Goal: Task Accomplishment & Management: Complete application form

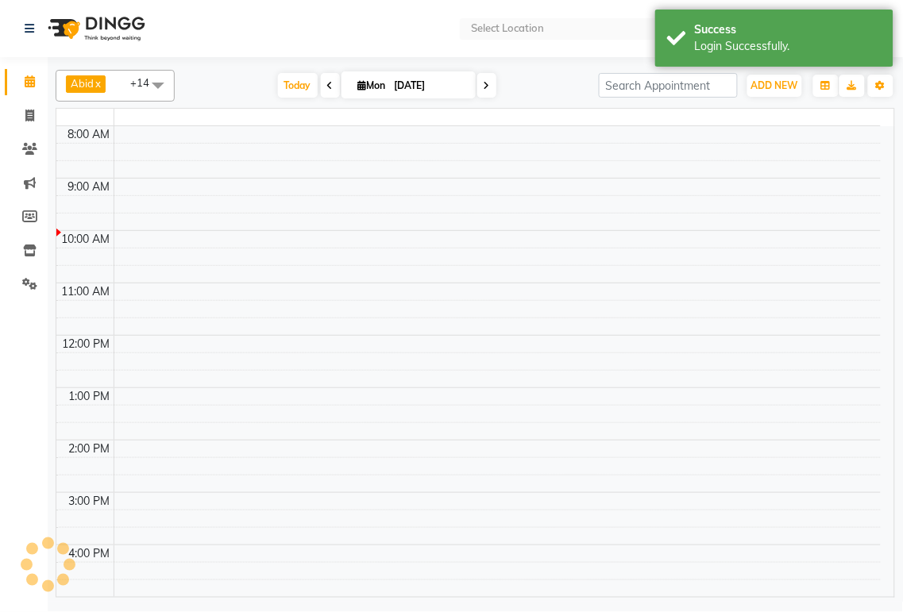
select select "en"
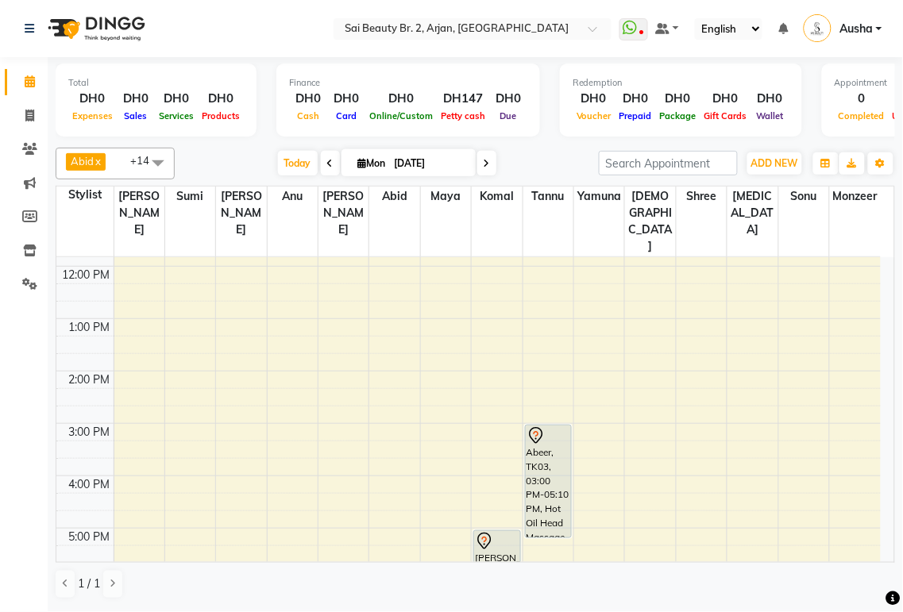
scroll to position [141, 0]
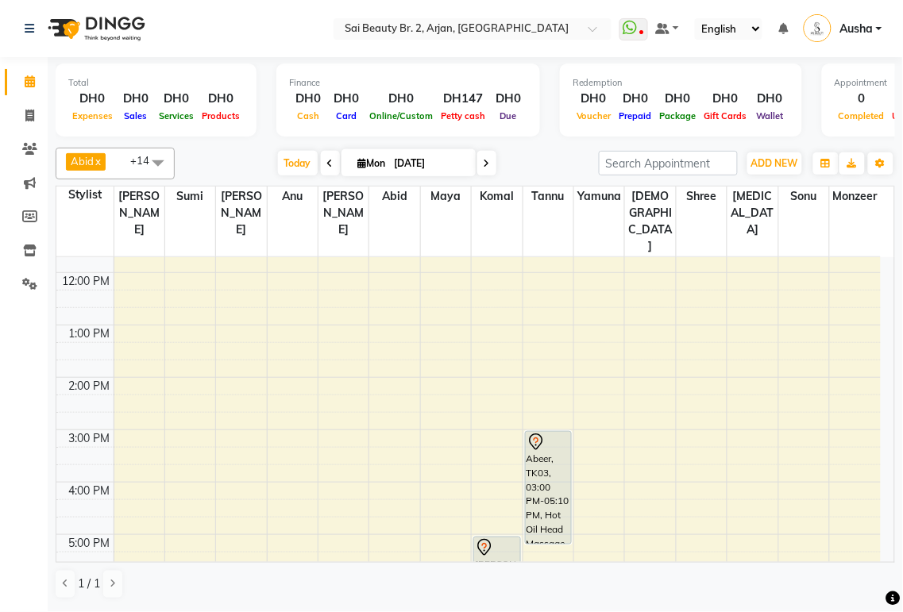
click at [784, 29] on icon at bounding box center [783, 28] width 10 height 11
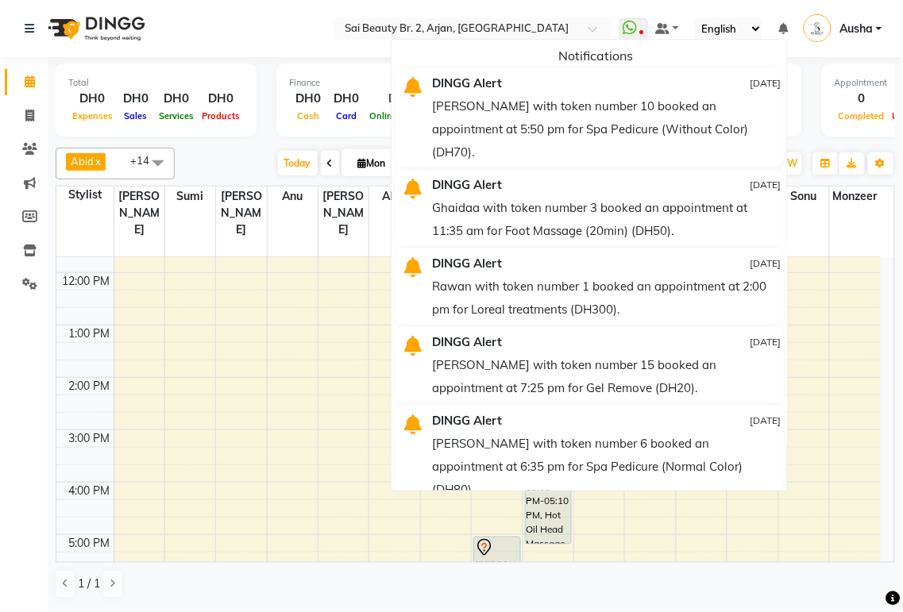
click at [808, 112] on div "Total DH0 Expenses DH0 Sales DH0 Services DH0 Products Finance DH0 Cash DH0 Car…" at bounding box center [476, 103] width 840 height 78
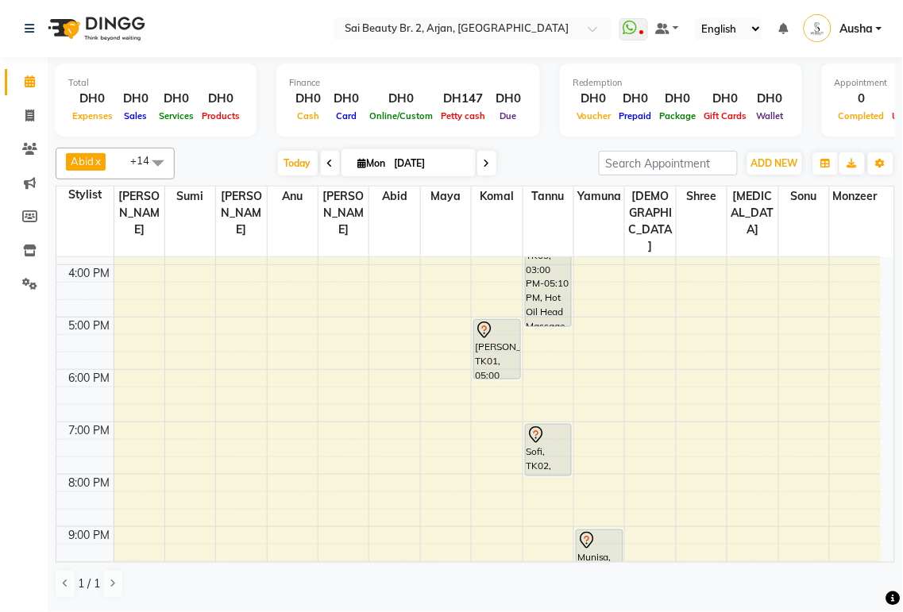
scroll to position [353, 0]
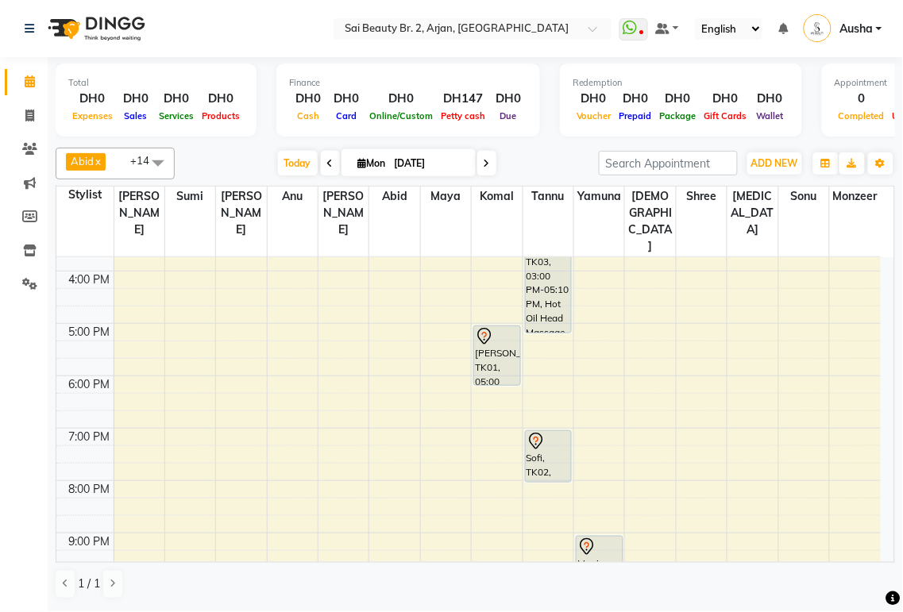
click at [511, 326] on div "[PERSON_NAME], TK01, 05:00 PM-06:10 PM, Spa Manicure (With Gelish),Hard gel rem…" at bounding box center [497, 355] width 46 height 59
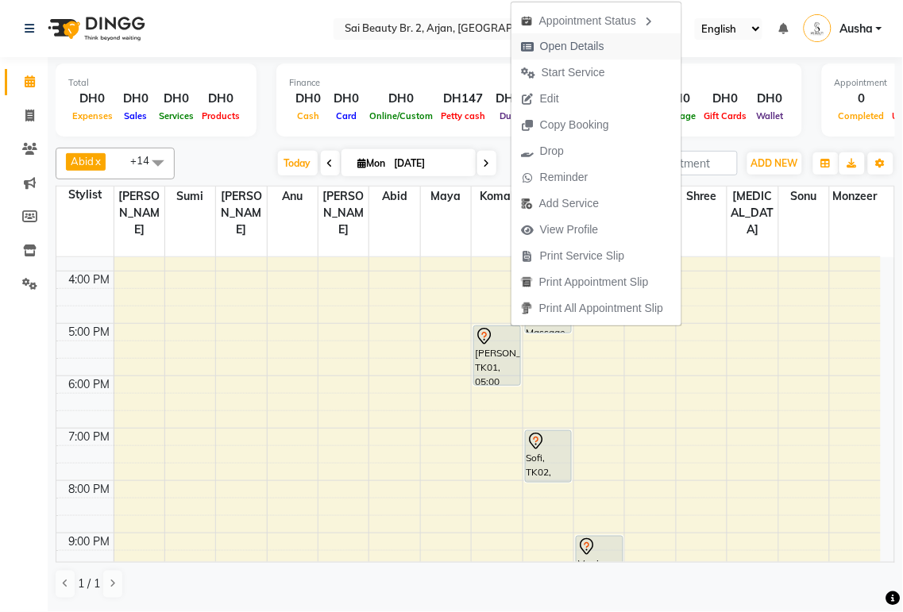
click at [570, 45] on span "Open Details" at bounding box center [572, 46] width 64 height 17
select select "7"
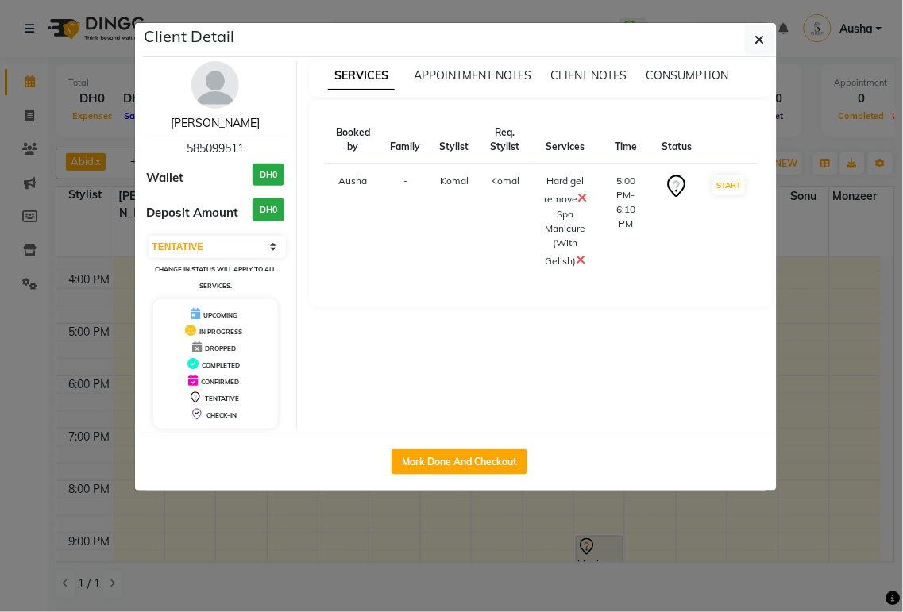
click at [214, 129] on link "[PERSON_NAME]" at bounding box center [215, 123] width 89 height 14
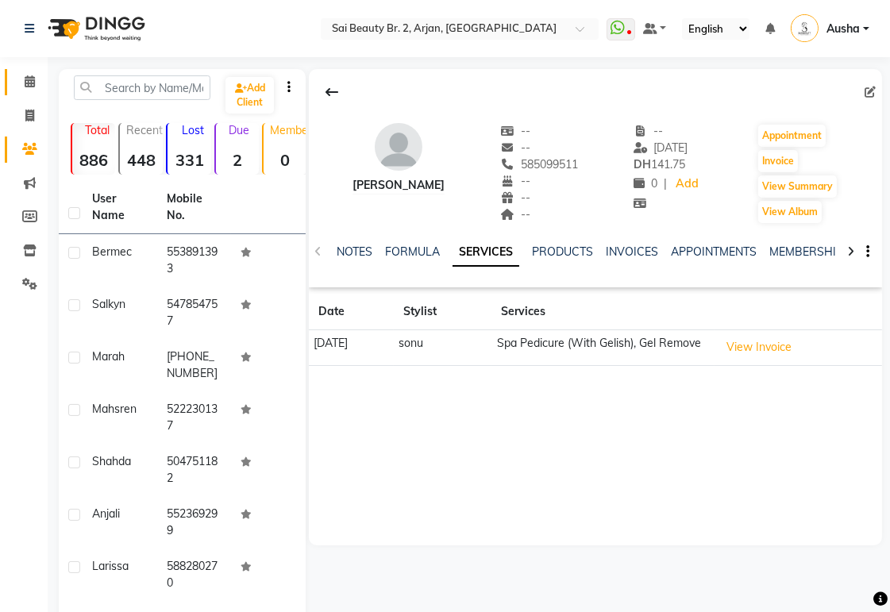
click at [24, 75] on span at bounding box center [30, 82] width 28 height 18
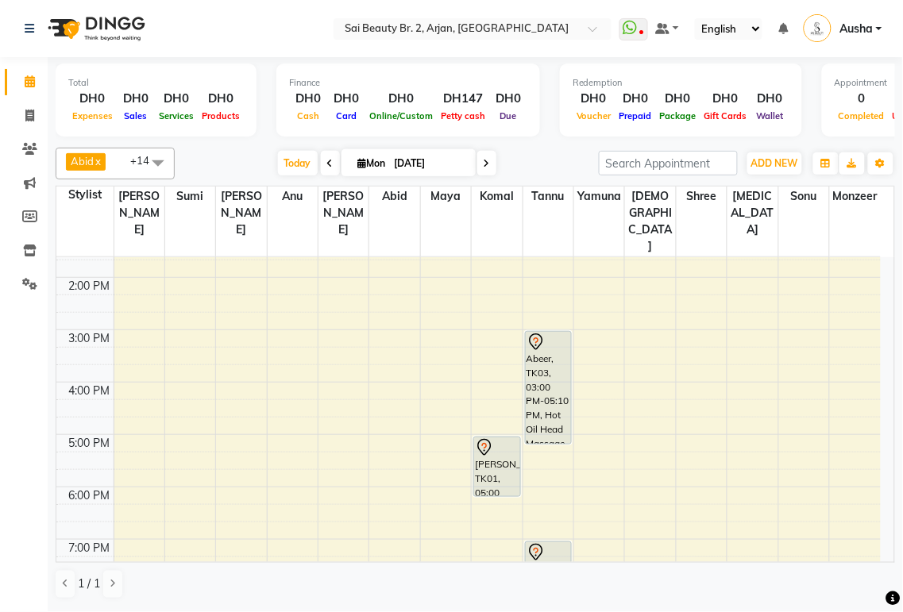
scroll to position [239, 0]
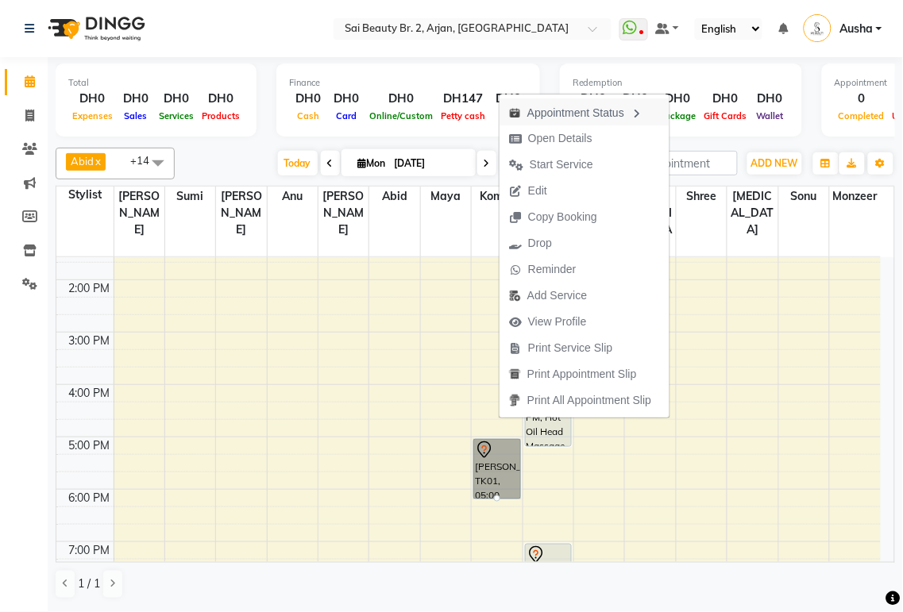
click at [583, 114] on div "Appointment Status" at bounding box center [585, 111] width 170 height 27
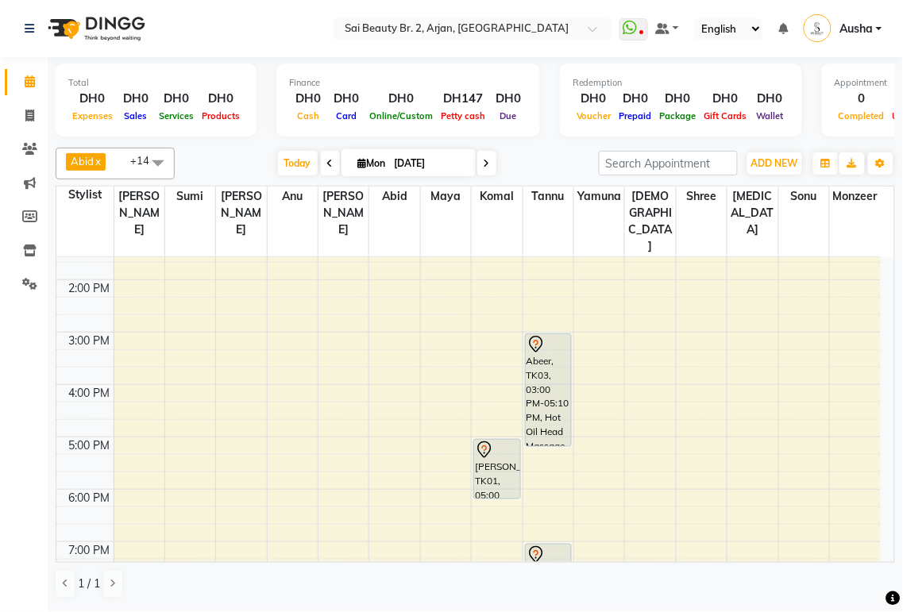
click at [583, 121] on div "Voucher" at bounding box center [594, 115] width 43 height 17
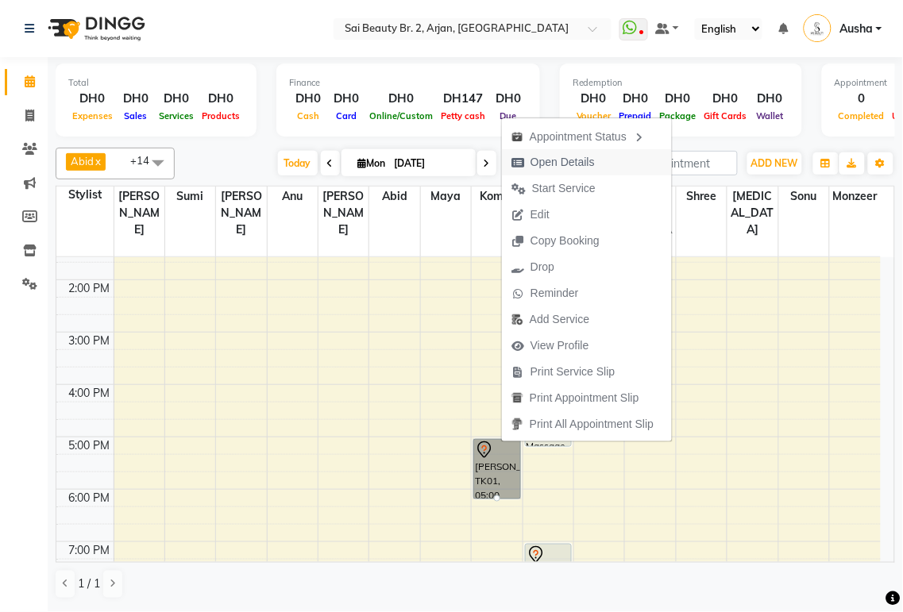
click at [578, 156] on span "Open Details" at bounding box center [563, 162] width 64 height 17
select select "7"
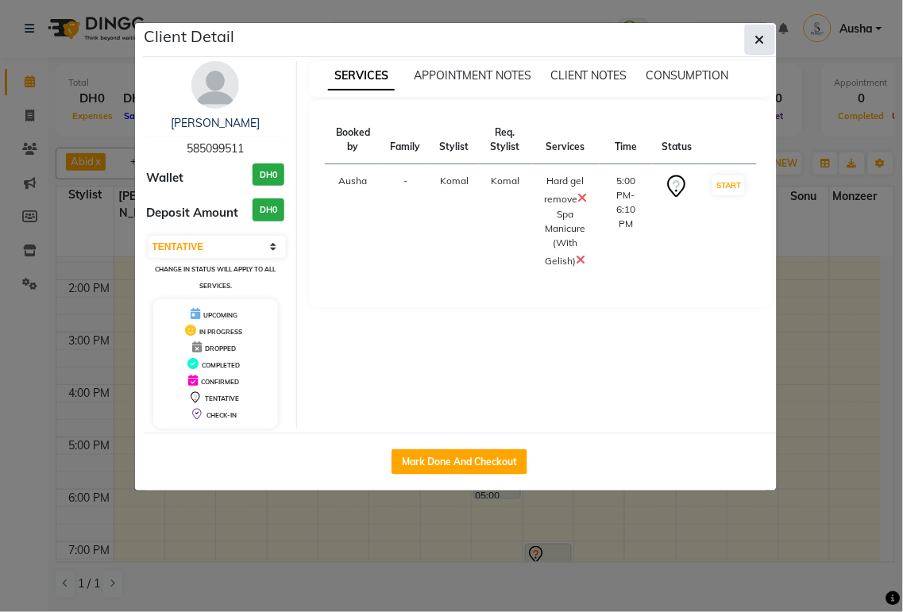
click at [759, 38] on icon "button" at bounding box center [760, 39] width 10 height 13
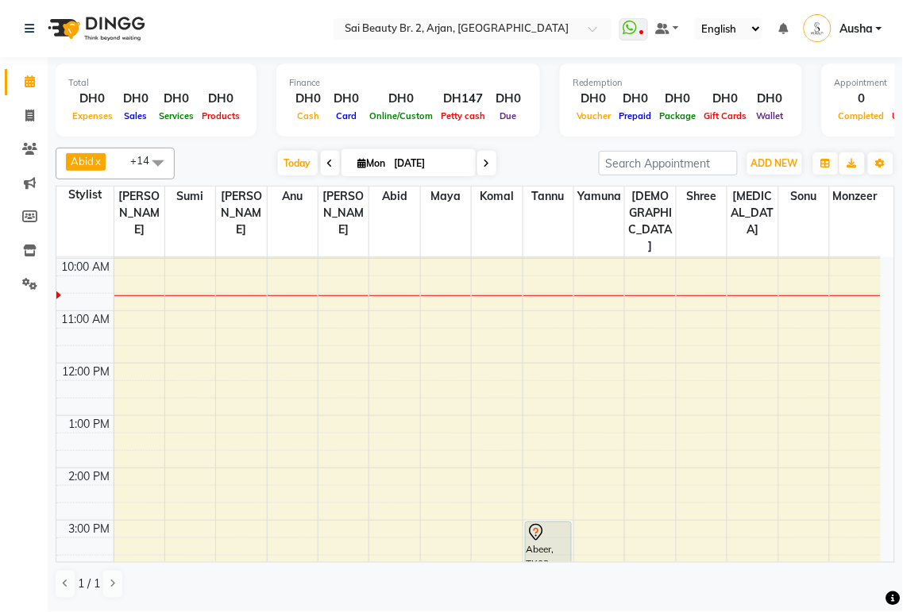
scroll to position [0, 0]
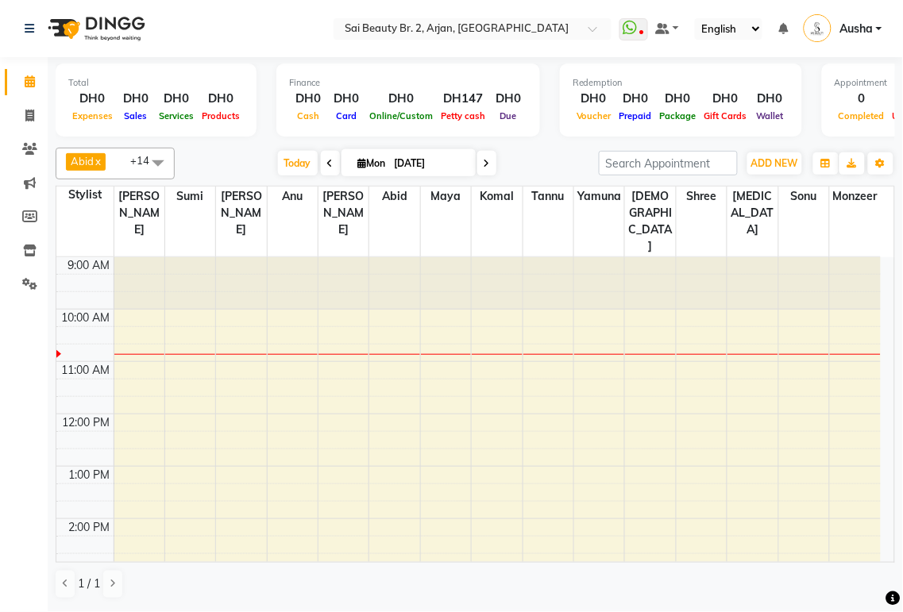
click at [484, 160] on icon at bounding box center [487, 164] width 6 height 10
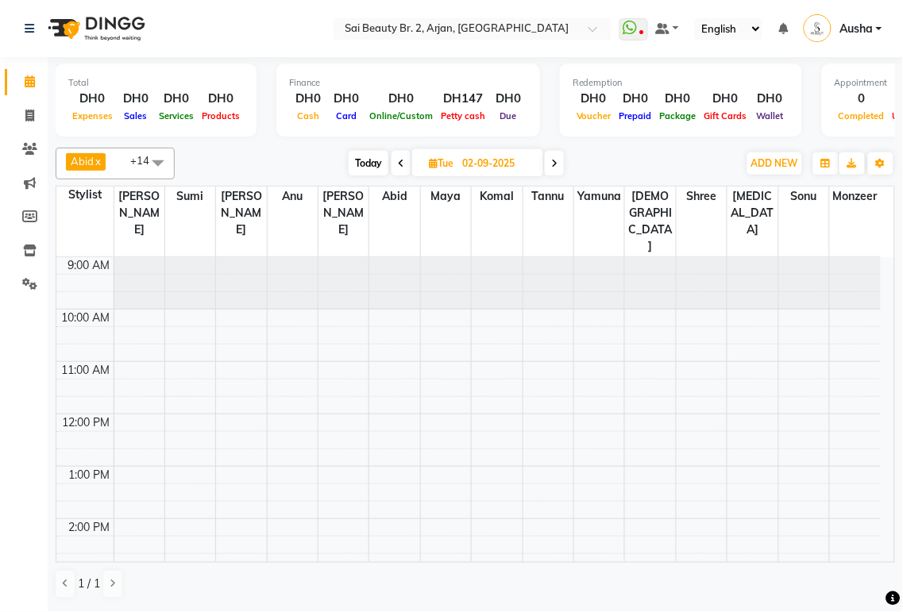
click at [374, 156] on span "Today" at bounding box center [369, 163] width 40 height 25
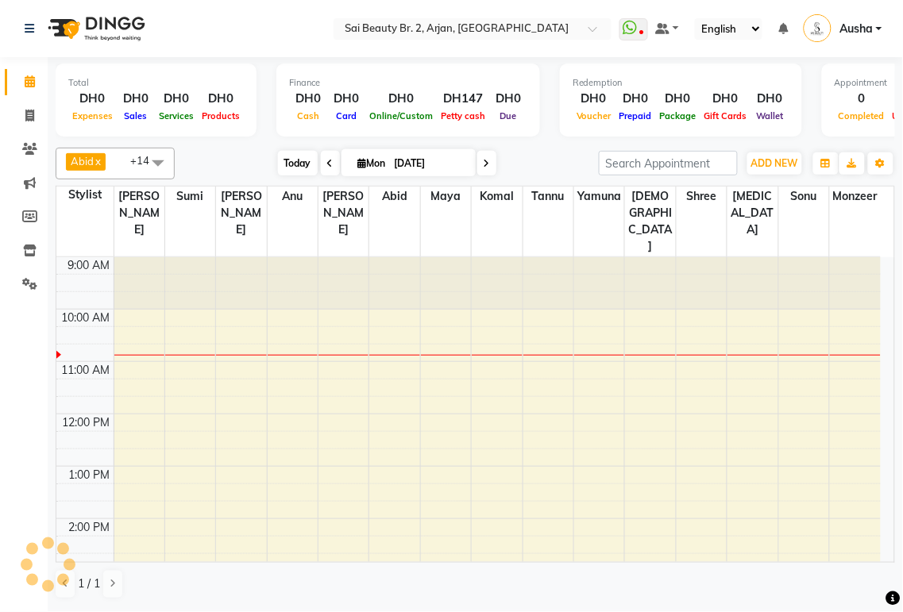
scroll to position [52, 0]
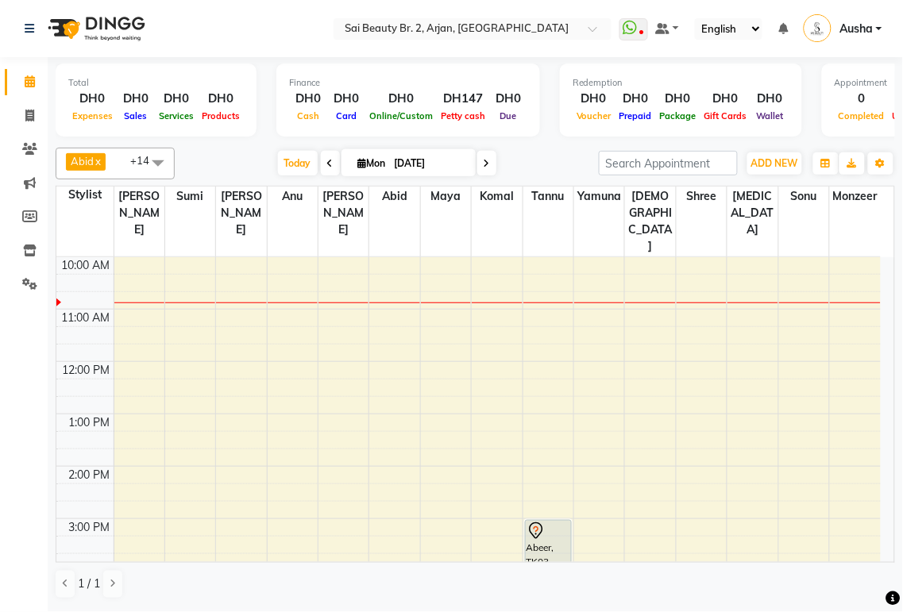
click at [484, 163] on icon at bounding box center [487, 164] width 6 height 10
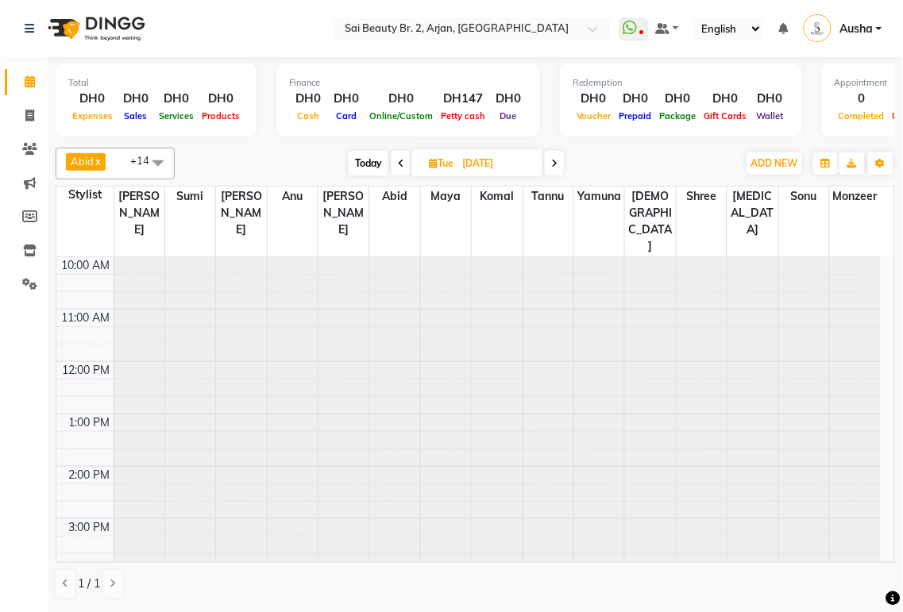
type input "02-09-2025"
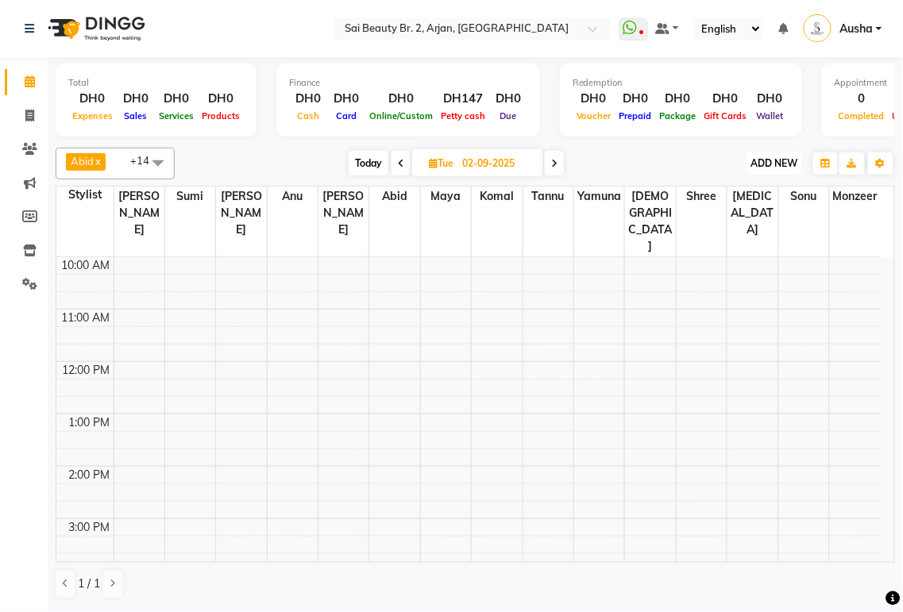
click at [776, 162] on span "ADD NEW" at bounding box center [774, 163] width 47 height 12
click at [735, 189] on button "Add Appointment" at bounding box center [739, 193] width 125 height 21
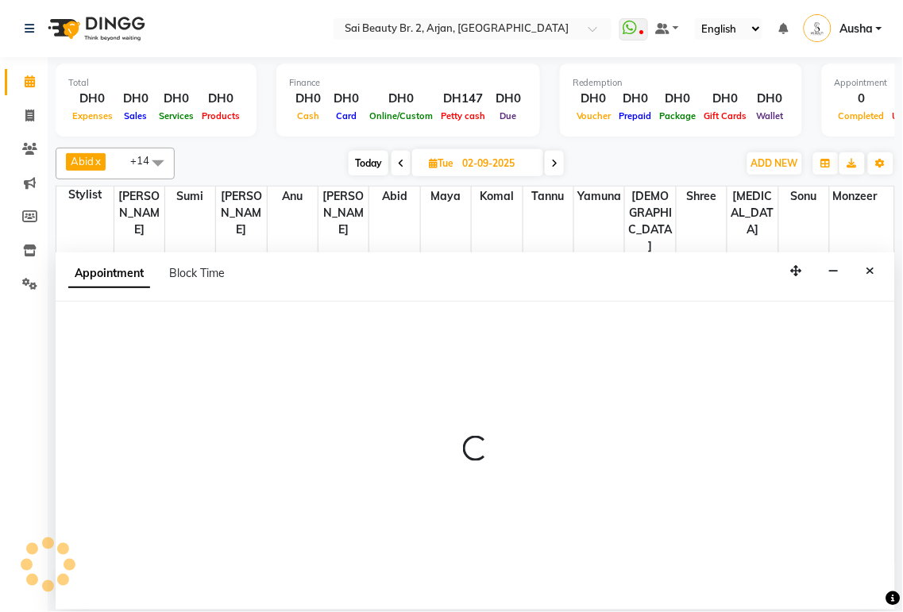
select select "tentative"
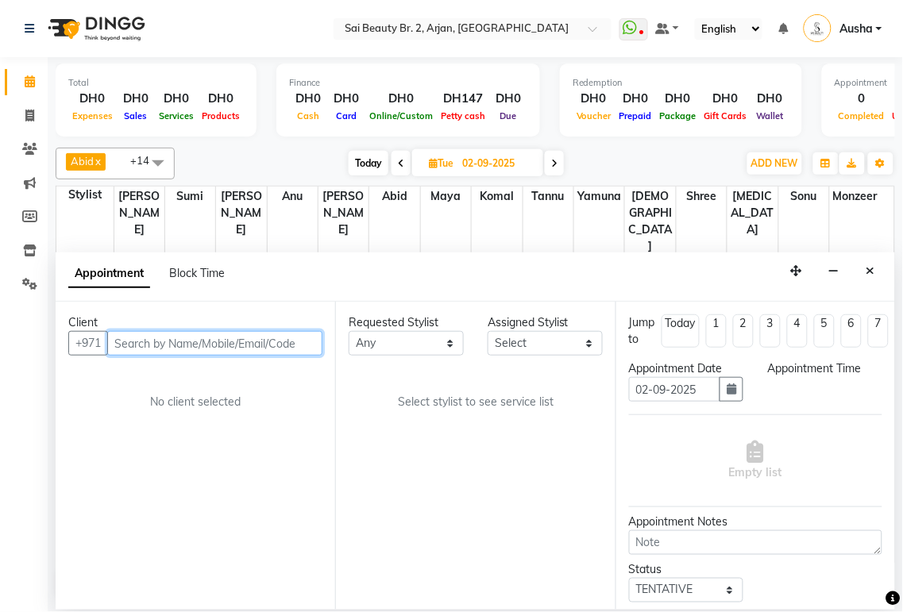
select select "600"
click at [152, 339] on input "text" at bounding box center [214, 343] width 215 height 25
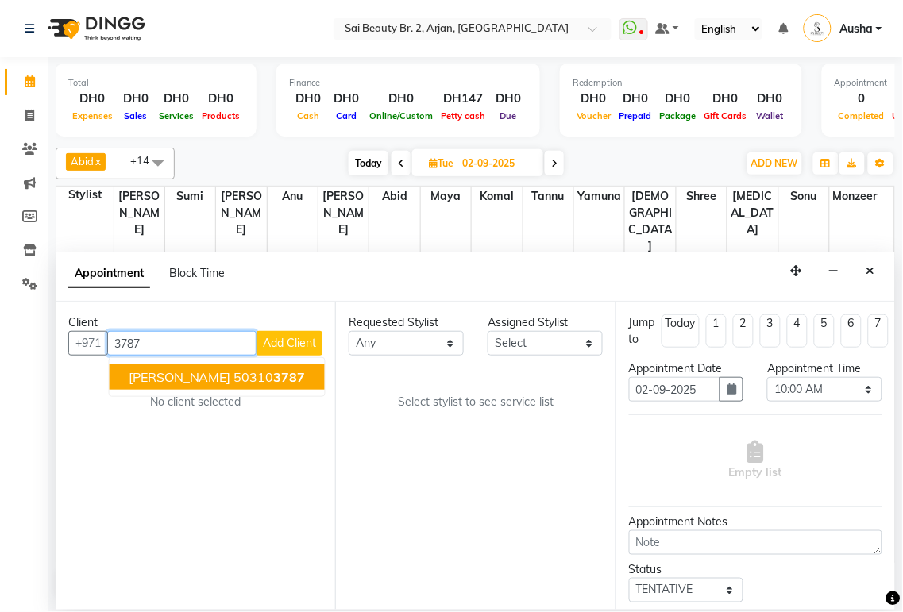
click at [234, 373] on ngb-highlight "50310 3787" at bounding box center [269, 377] width 71 height 16
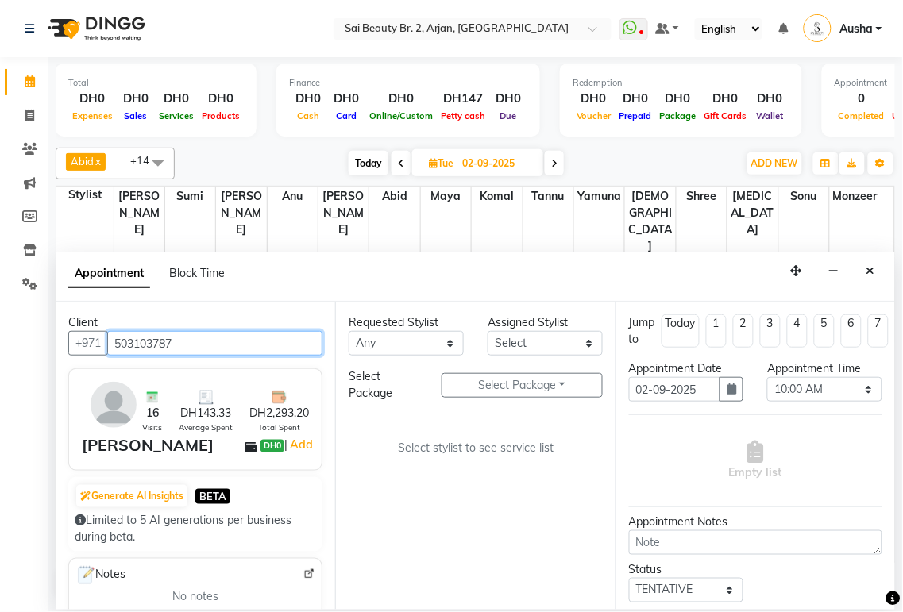
type input "503103787"
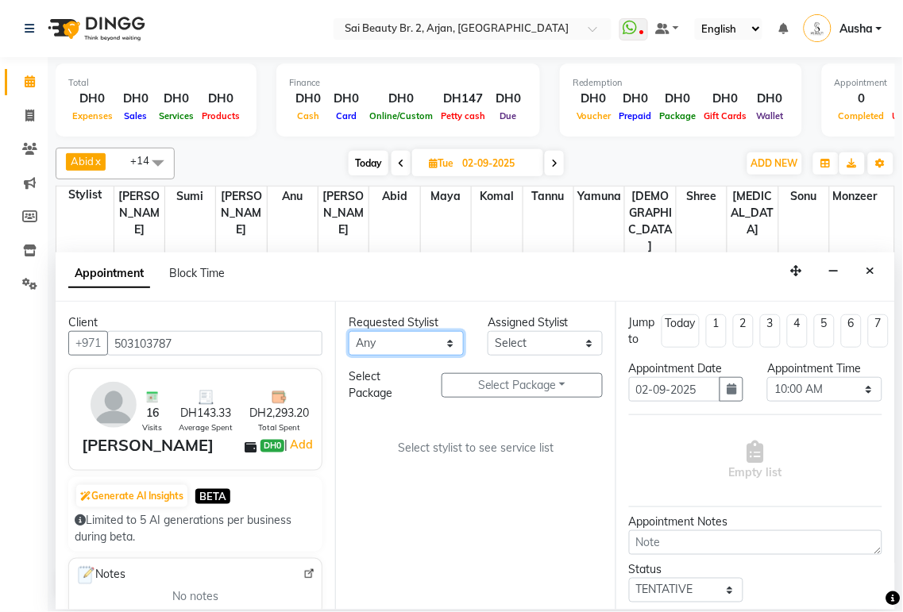
click at [447, 338] on select "Any [PERSON_NAME][MEDICAL_DATA] [PERSON_NAME] [PERSON_NAME] [PERSON_NAME] Gita …" at bounding box center [406, 343] width 115 height 25
select select "82917"
click at [349, 331] on select "Any [PERSON_NAME][MEDICAL_DATA] [PERSON_NAME] [PERSON_NAME] [PERSON_NAME] Gita …" at bounding box center [406, 343] width 115 height 25
select select "82917"
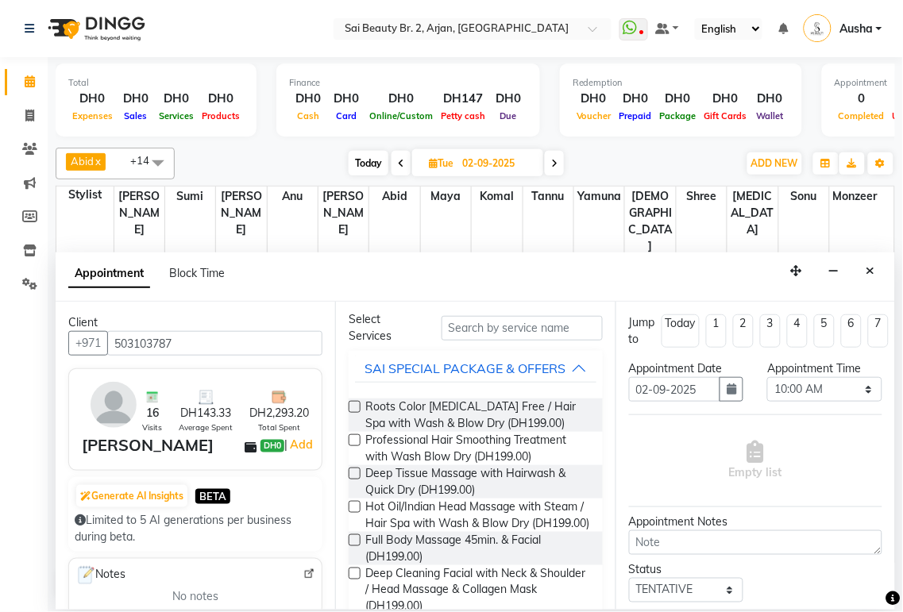
scroll to position [0, 0]
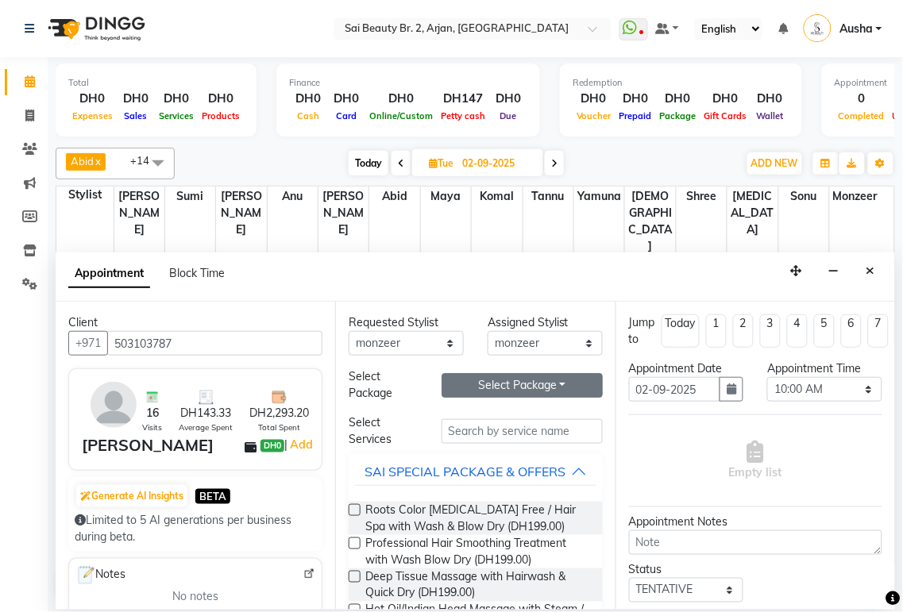
click at [573, 384] on button "Select Package Toggle Dropdown" at bounding box center [522, 385] width 161 height 25
click at [545, 415] on li "Hair Wash Blowdry Any Length Buy 5" at bounding box center [478, 418] width 249 height 23
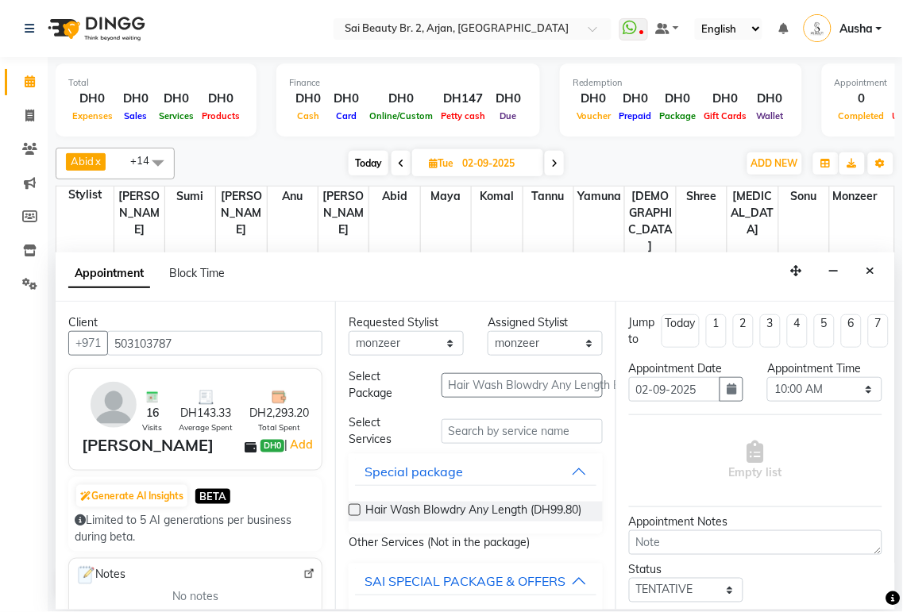
click at [352, 504] on label at bounding box center [355, 510] width 12 height 12
click at [352, 507] on input "checkbox" at bounding box center [354, 512] width 10 height 10
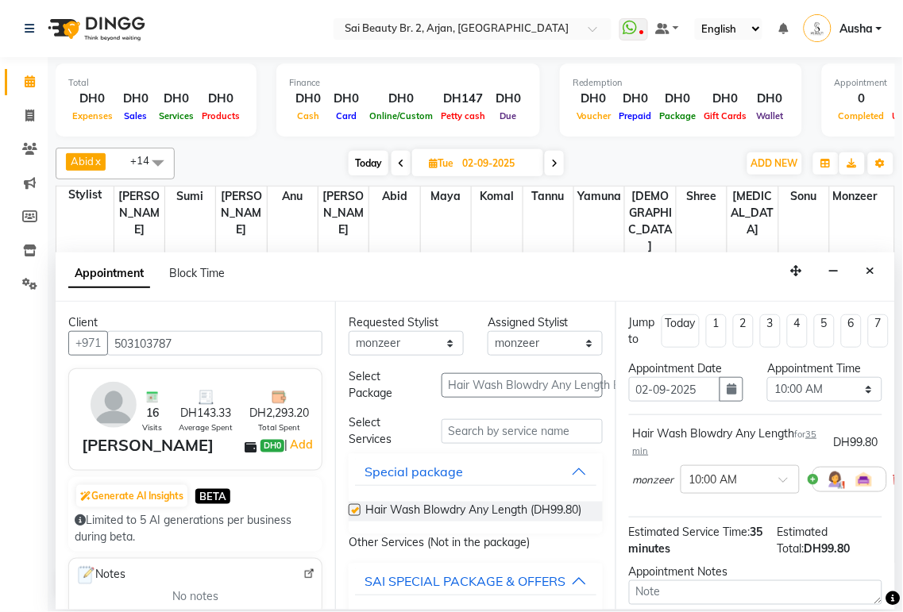
checkbox input "false"
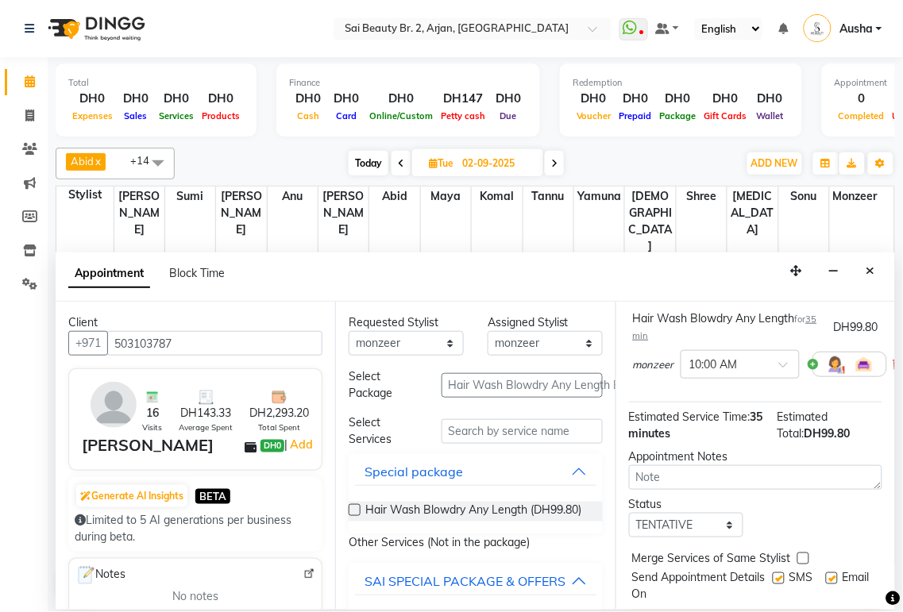
scroll to position [170, 0]
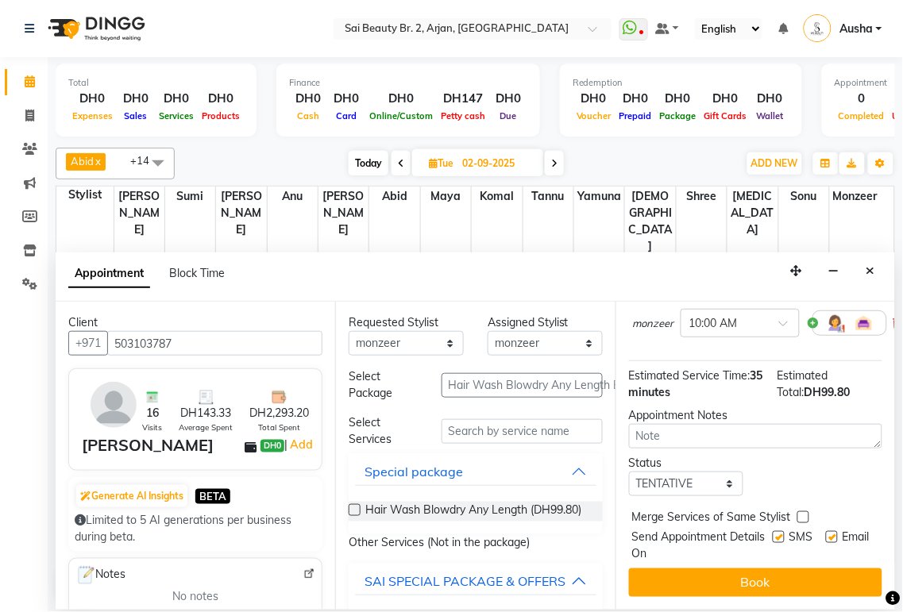
click at [802, 512] on label at bounding box center [803, 518] width 12 height 12
click at [802, 514] on input "checkbox" at bounding box center [802, 519] width 10 height 10
checkbox input "true"
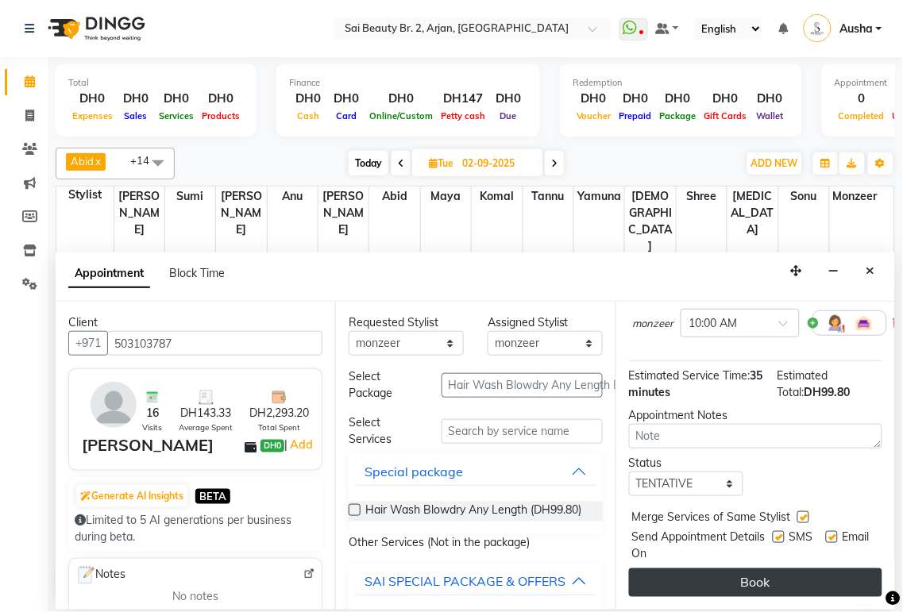
click at [796, 569] on button "Book" at bounding box center [755, 583] width 253 height 29
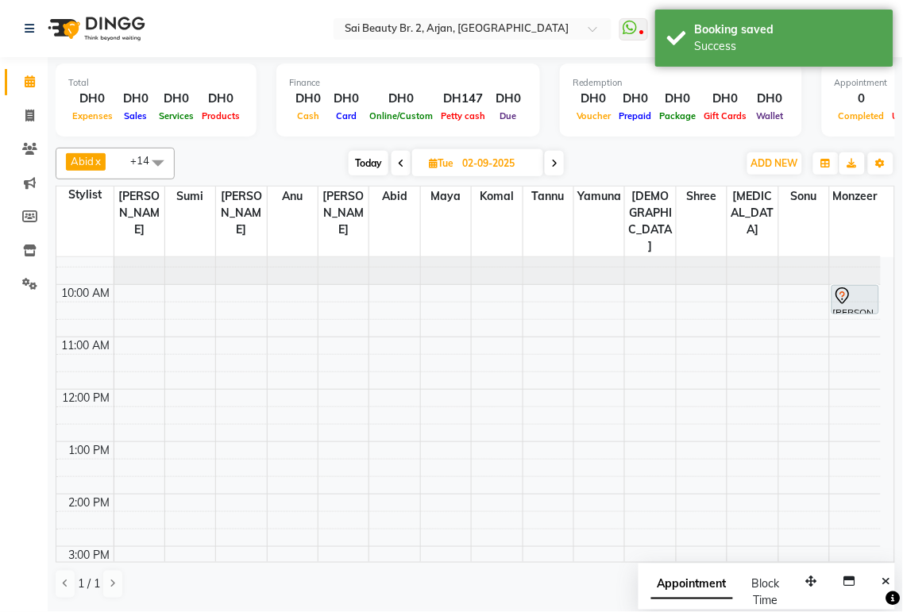
scroll to position [0, 0]
